Goal: Find specific page/section: Find specific page/section

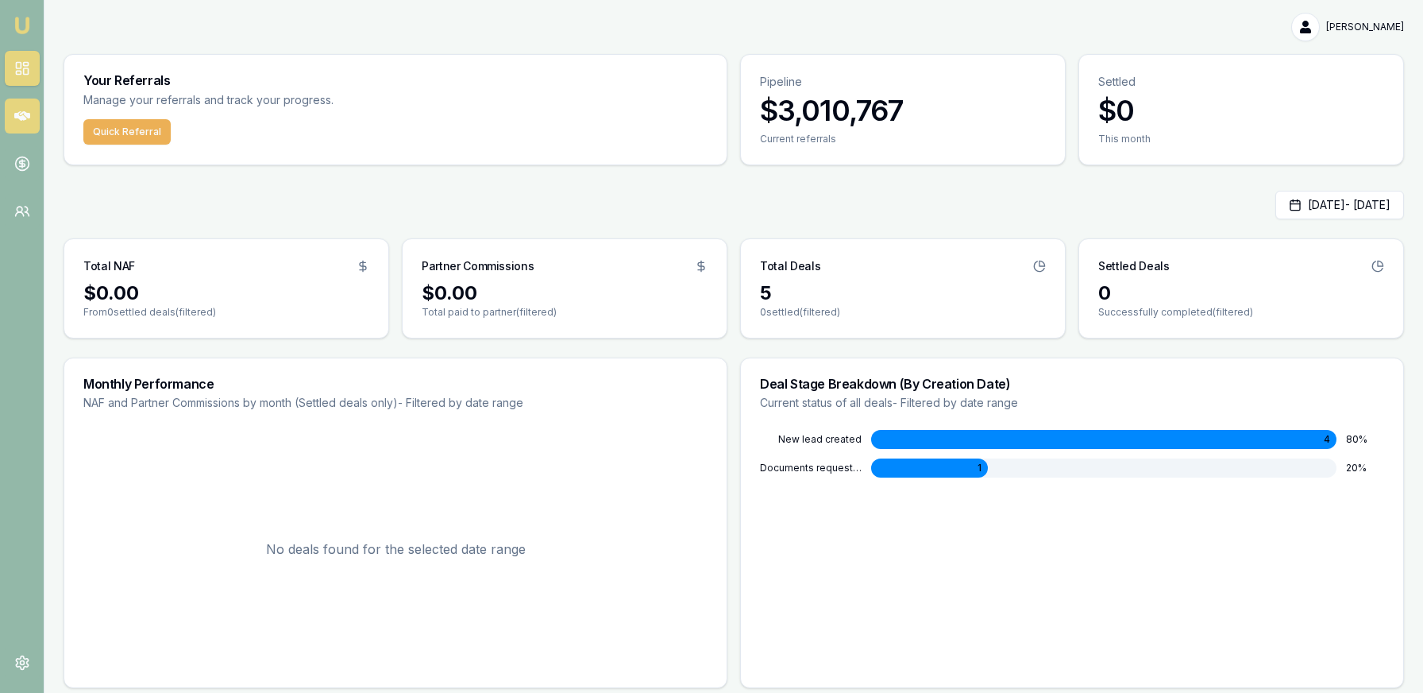
click at [33, 109] on link at bounding box center [22, 115] width 35 height 35
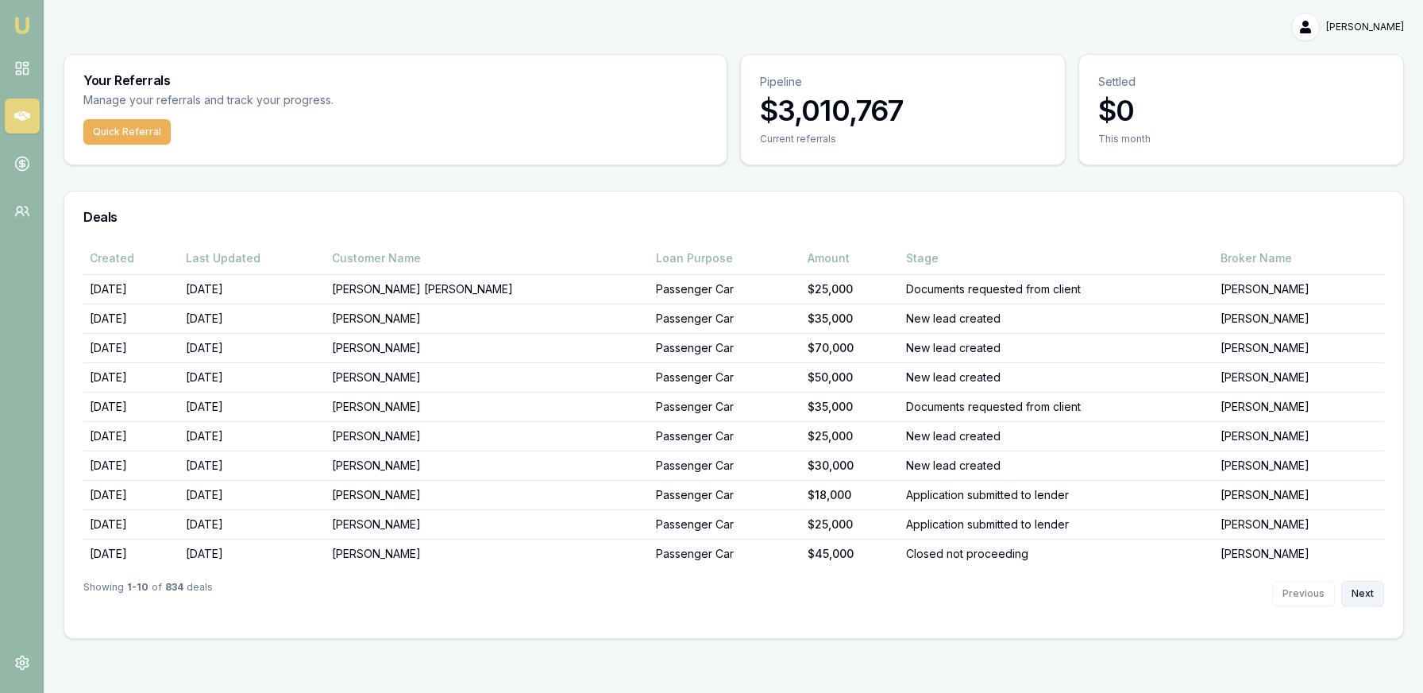
click at [1360, 597] on button "Next" at bounding box center [1363, 593] width 43 height 25
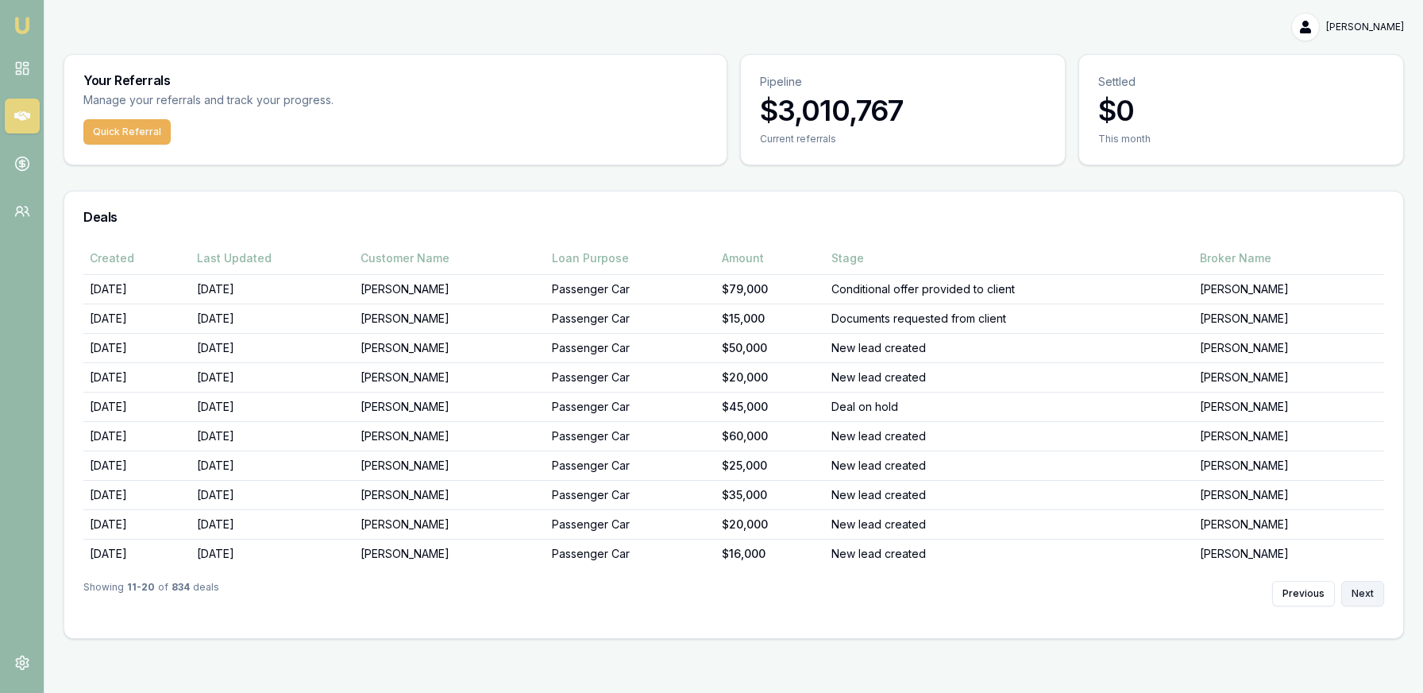
click at [1360, 597] on button "Next" at bounding box center [1363, 593] width 43 height 25
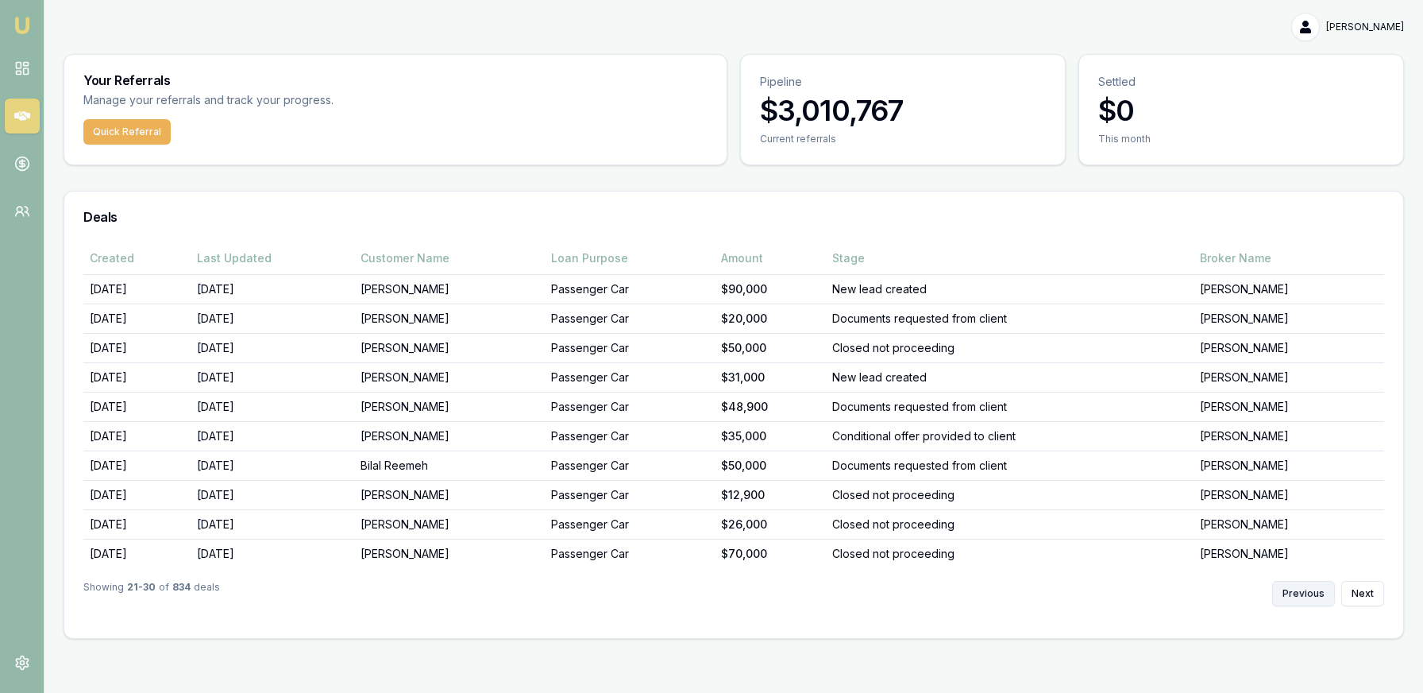
click at [1317, 584] on button "Previous" at bounding box center [1303, 593] width 63 height 25
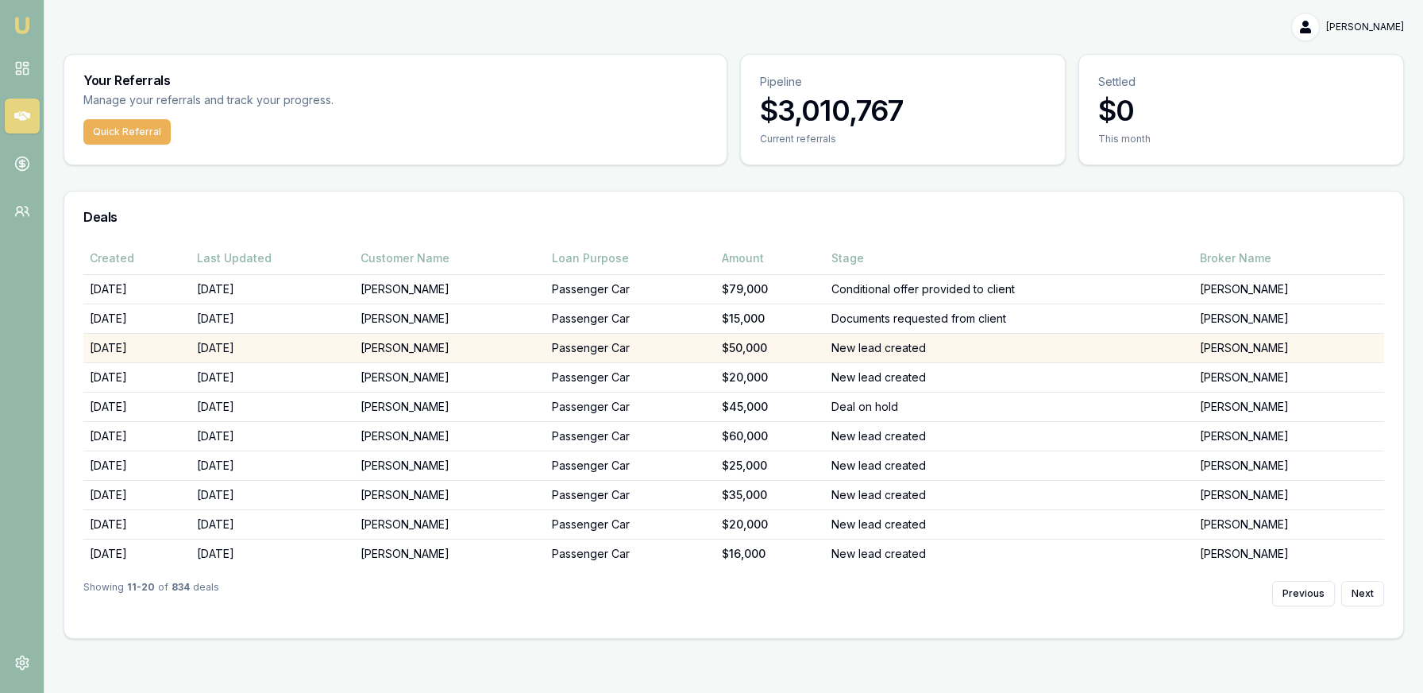
copy td "[PERSON_NAME]"
drag, startPoint x: 489, startPoint y: 351, endPoint x: 361, endPoint y: 358, distance: 128.9
click at [359, 356] on td "[PERSON_NAME]" at bounding box center [449, 347] width 191 height 29
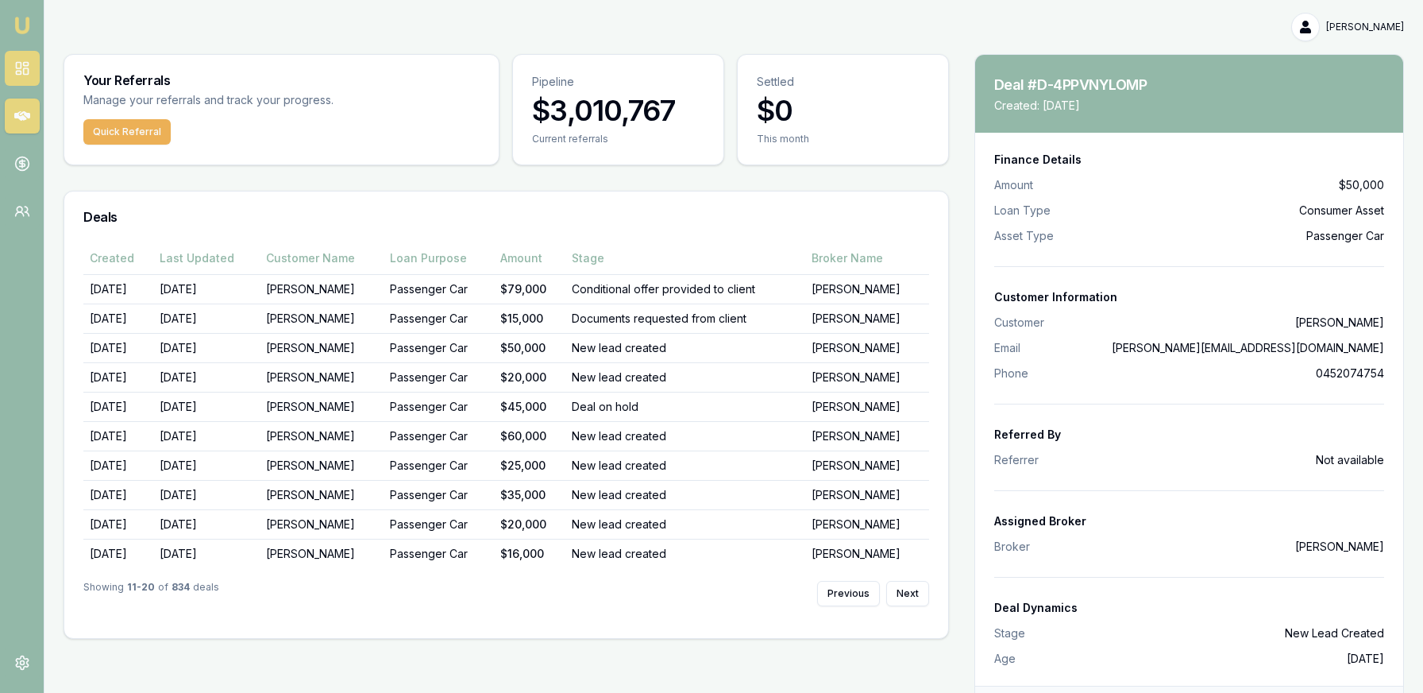
click at [35, 67] on link at bounding box center [22, 68] width 35 height 35
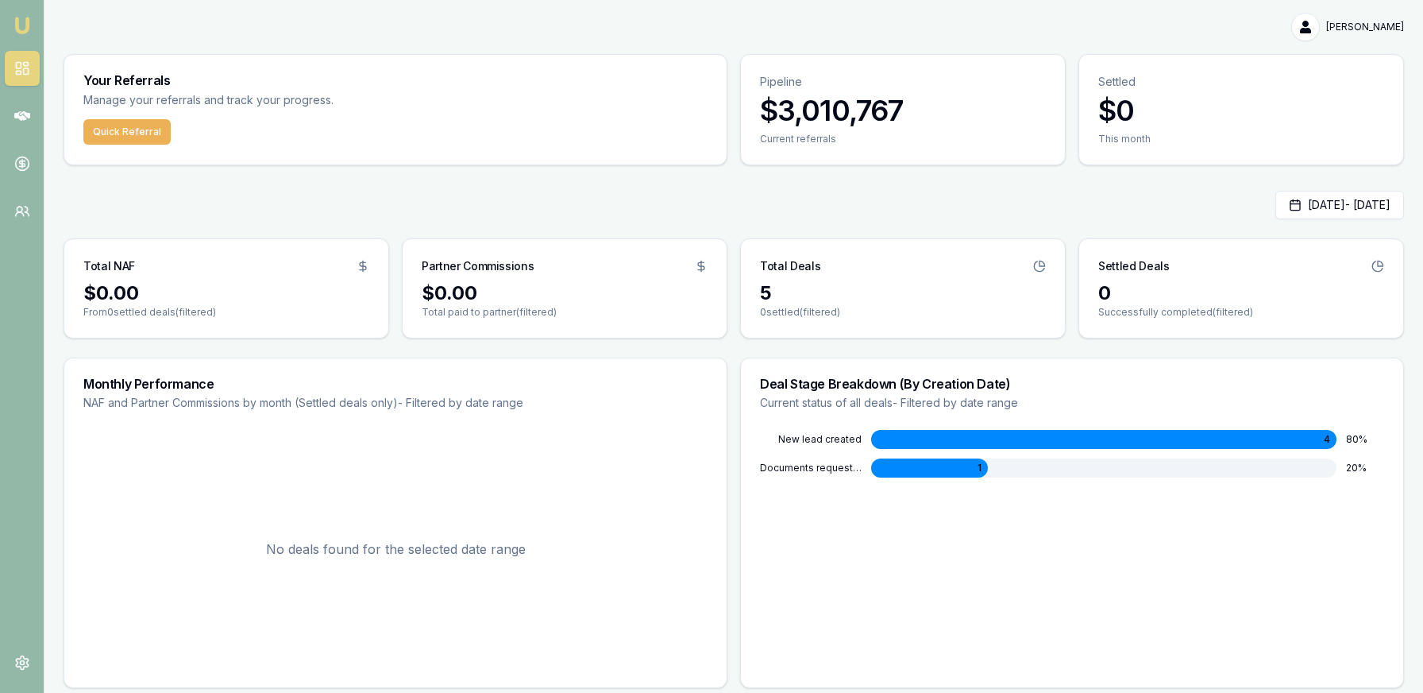
scroll to position [8, 0]
